Goal: Find specific page/section: Find specific page/section

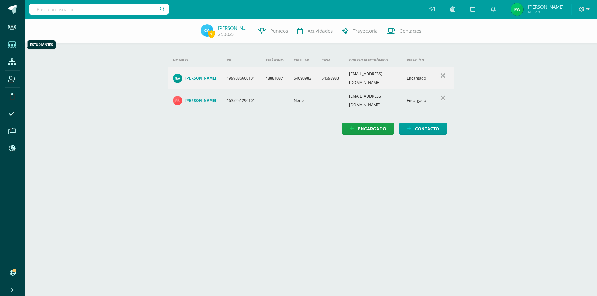
click at [15, 50] on span at bounding box center [12, 44] width 14 height 14
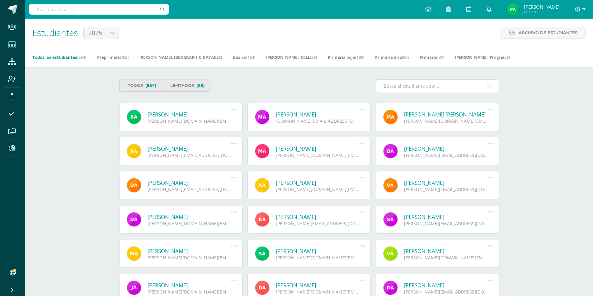
click at [434, 86] on input "text" at bounding box center [437, 86] width 123 height 12
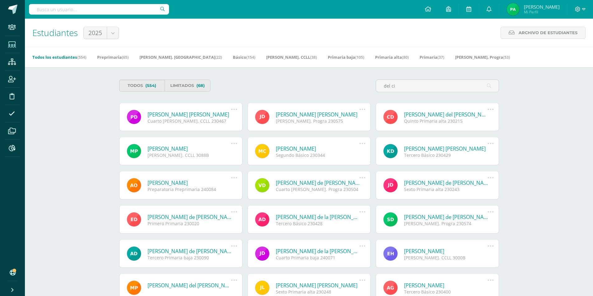
type input "del ci"
click at [210, 115] on link "Pedro Elmer del Cid Gómez" at bounding box center [189, 114] width 84 height 7
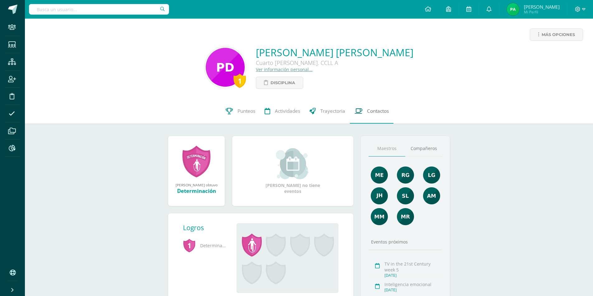
click at [379, 112] on span "Contactos" at bounding box center [378, 111] width 22 height 7
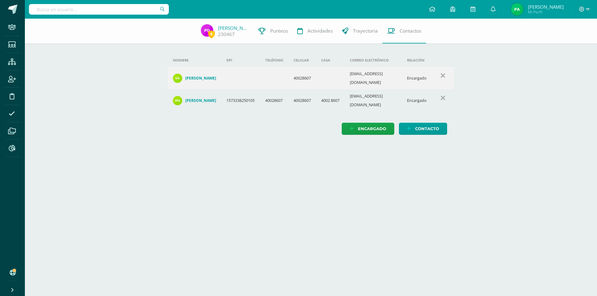
click at [278, 147] on html "Staff Estudiantes Estructura Inscripción Disciplina Asistencia Archivos Reporte…" at bounding box center [298, 73] width 597 height 147
click at [305, 94] on td "40028607" at bounding box center [303, 101] width 28 height 22
click at [304, 147] on html "Staff Estudiantes Estructura Inscripción Disciplina Asistencia Archivos Reporte…" at bounding box center [298, 73] width 597 height 147
click at [188, 147] on html "Staff Estudiantes Estructura Inscripción Disciplina Asistencia Archivos Reporte…" at bounding box center [298, 73] width 597 height 147
click at [244, 147] on html "Staff Estudiantes Estructura Inscripción Disciplina Asistencia Archivos Reporte…" at bounding box center [298, 73] width 597 height 147
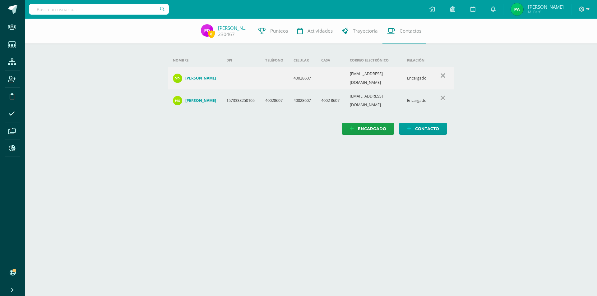
click at [64, 122] on div "8 Pedro del 230467 Punteos Actividades Trayectoria Contactos Agrega un nuevo en…" at bounding box center [311, 83] width 572 height 129
click at [9, 44] on icon at bounding box center [12, 45] width 8 height 6
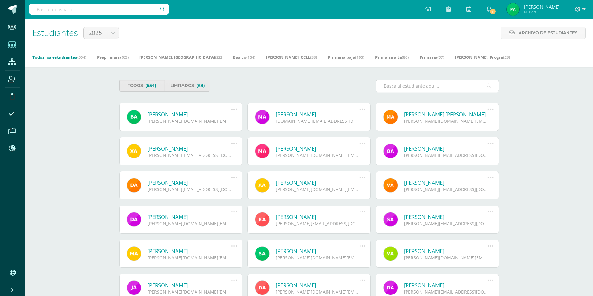
click at [410, 89] on input "text" at bounding box center [437, 86] width 123 height 12
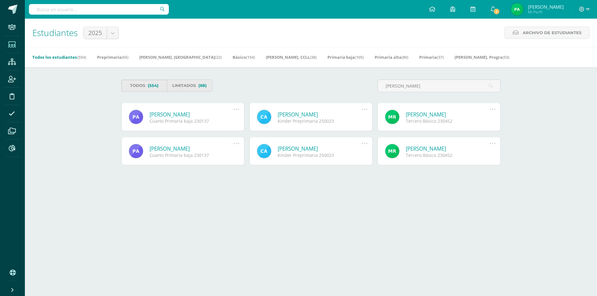
type input "ARRIAGA BLAN"
click at [336, 113] on link "Caleb Estuardo Arriaga Blanco" at bounding box center [320, 114] width 84 height 7
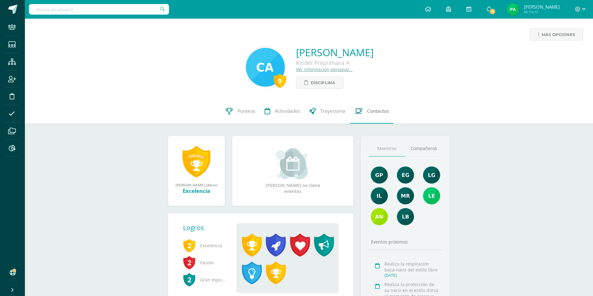
click at [372, 103] on link "Contactos" at bounding box center [372, 111] width 44 height 25
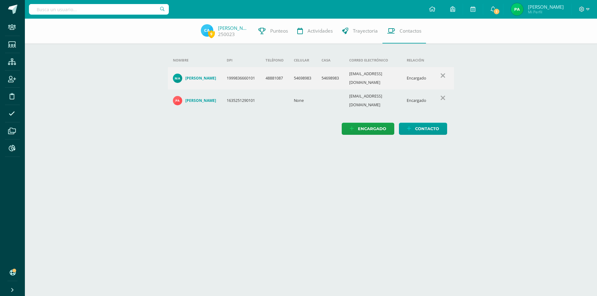
click at [270, 147] on html "Staff Estudiantes Estructura Inscripción Disciplina Asistencia Archivos Reporte…" at bounding box center [298, 73] width 597 height 147
click at [212, 90] on td "[PERSON_NAME]" at bounding box center [195, 101] width 54 height 22
drag, startPoint x: 122, startPoint y: 77, endPoint x: 108, endPoint y: 82, distance: 14.7
click at [122, 77] on div "9 Caleb Arriaga 250023 Punteos Actividades Trayectoria Contactos Agrega un nuev…" at bounding box center [311, 83] width 572 height 129
click at [8, 42] on icon at bounding box center [12, 45] width 8 height 6
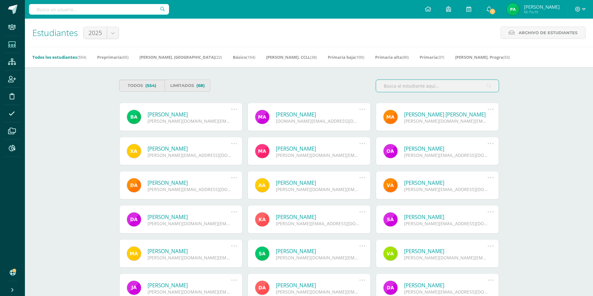
click at [328, 25] on div "Estudiantes 2025 2025 Archivo de Estudiantes Archivo de Estudiantes Acá podrás …" at bounding box center [309, 33] width 568 height 28
click at [415, 88] on input "text" at bounding box center [437, 86] width 123 height 12
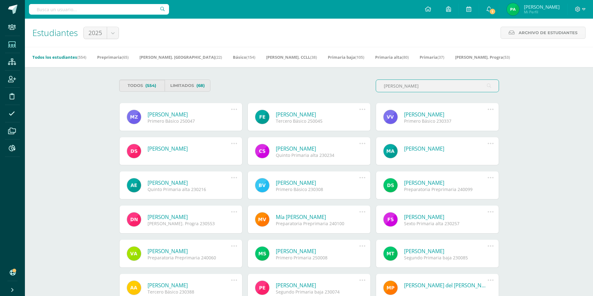
type input "zavala"
click at [200, 114] on link "Mharcela Renee Zavala Alvarado" at bounding box center [189, 114] width 84 height 7
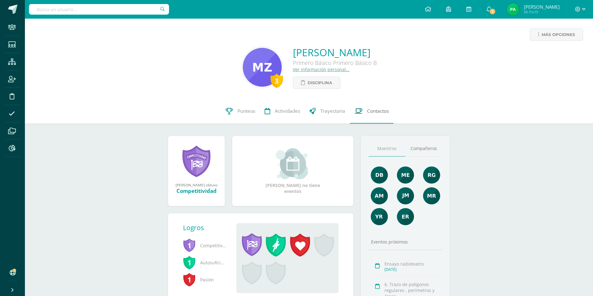
click at [377, 109] on span "Contactos" at bounding box center [378, 111] width 22 height 7
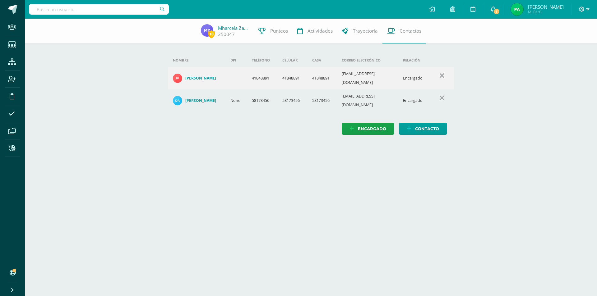
click at [138, 59] on div "10 [PERSON_NAME] 250047 Punteos Actividades Trayectoria Contactos Agrega un nue…" at bounding box center [311, 83] width 572 height 129
click at [8, 44] on icon at bounding box center [12, 45] width 8 height 6
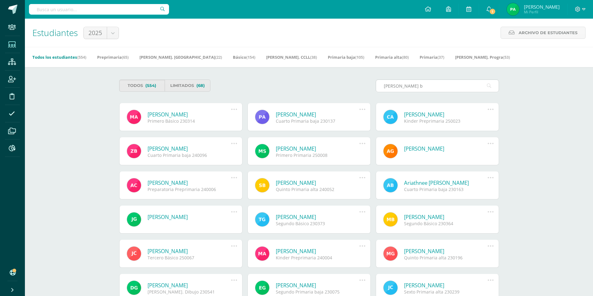
click at [440, 89] on input "arriaga b" at bounding box center [437, 86] width 123 height 12
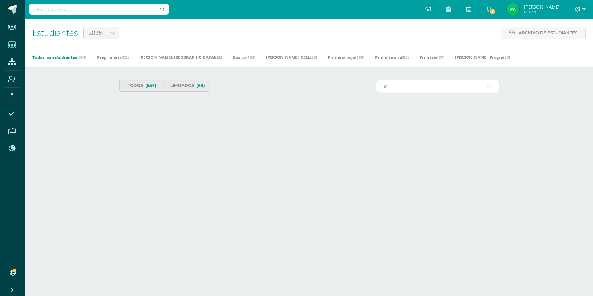
type input "a"
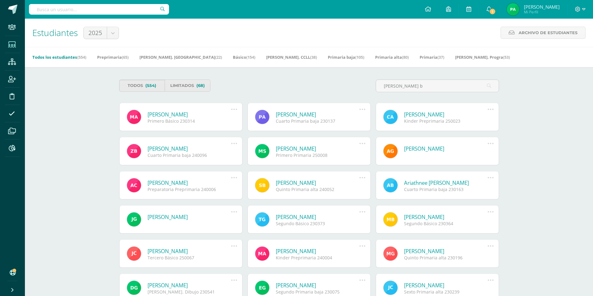
type input "arriaga b"
click at [428, 114] on link "[PERSON_NAME]" at bounding box center [446, 114] width 84 height 7
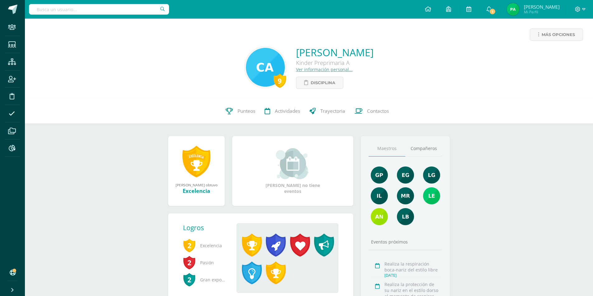
click at [239, 33] on div "Más opciones" at bounding box center [309, 37] width 558 height 17
